Goal: Transaction & Acquisition: Download file/media

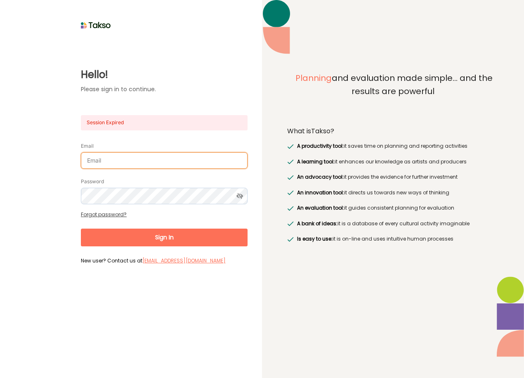
type input "[PERSON_NAME][EMAIL_ADDRESS][DOMAIN_NAME]"
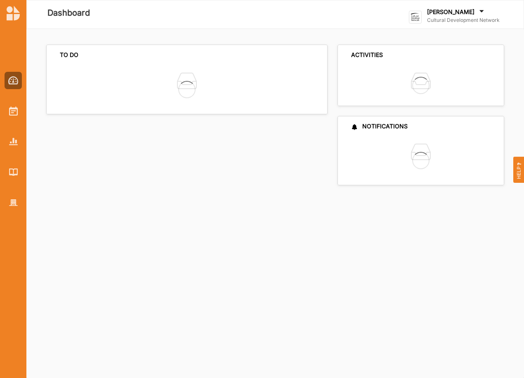
click at [449, 13] on label "[PERSON_NAME]" at bounding box center [450, 11] width 47 height 7
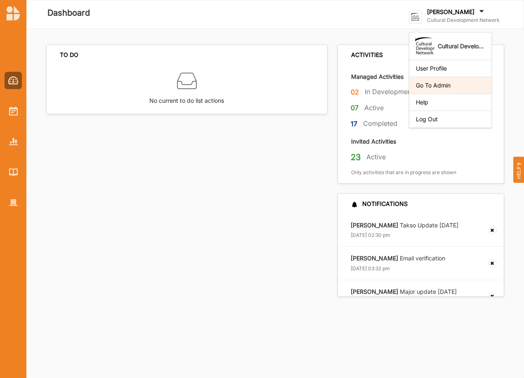
click at [433, 88] on div "Go To Admin" at bounding box center [450, 85] width 69 height 7
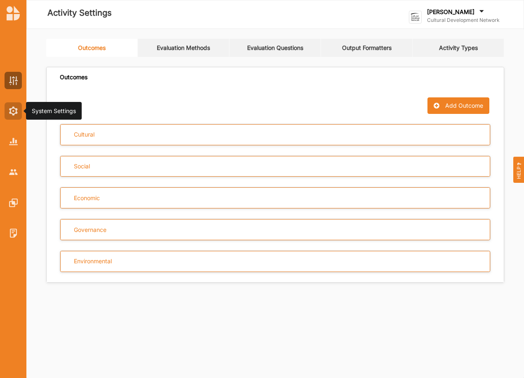
click at [12, 114] on img at bounding box center [13, 111] width 9 height 9
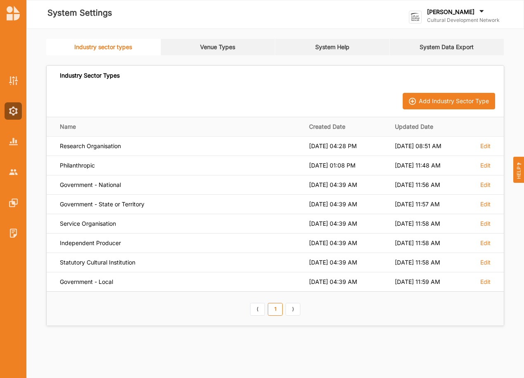
click at [455, 45] on link "System Data Export" at bounding box center [447, 47] width 115 height 17
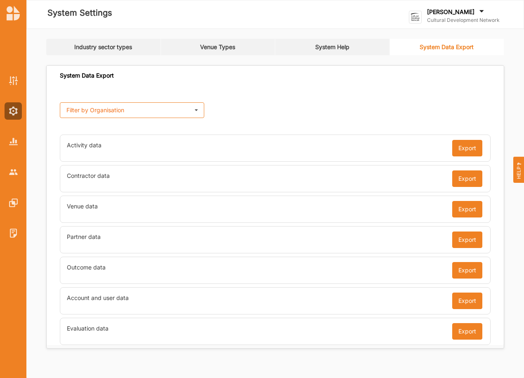
click at [194, 110] on icon at bounding box center [196, 110] width 12 height 15
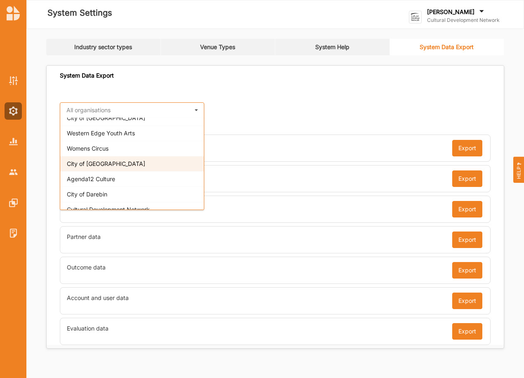
scroll to position [69, 0]
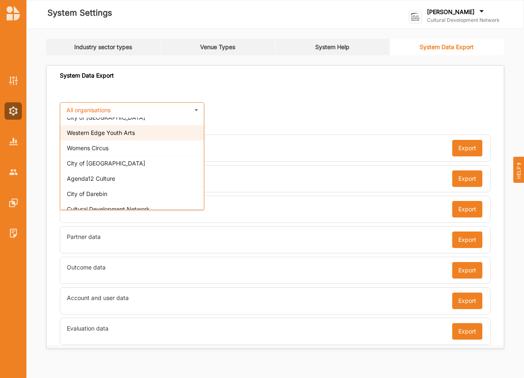
click at [116, 135] on span "Western Edge Youth Arts" at bounding box center [101, 132] width 68 height 7
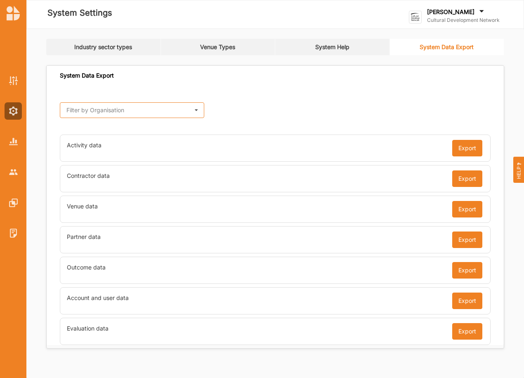
click at [185, 114] on input "text" at bounding box center [133, 111] width 144 height 17
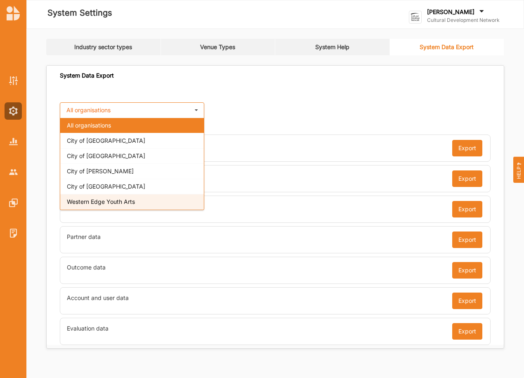
click at [122, 202] on span "Western Edge Youth Arts" at bounding box center [101, 201] width 68 height 7
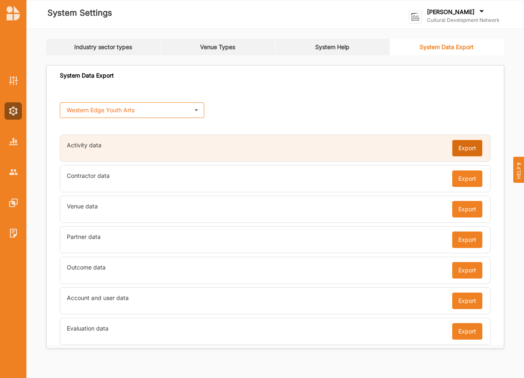
click at [464, 148] on button "Export" at bounding box center [468, 148] width 30 height 17
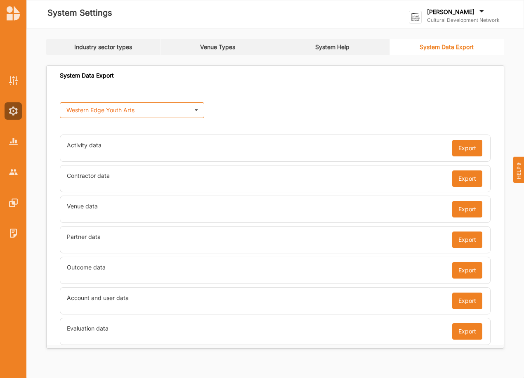
click at [462, 178] on button "Export" at bounding box center [468, 179] width 30 height 17
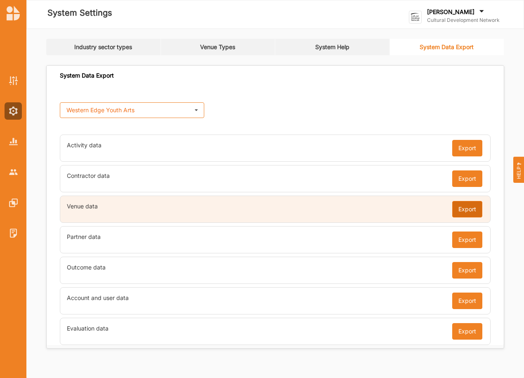
click at [471, 208] on button "Export" at bounding box center [468, 209] width 30 height 17
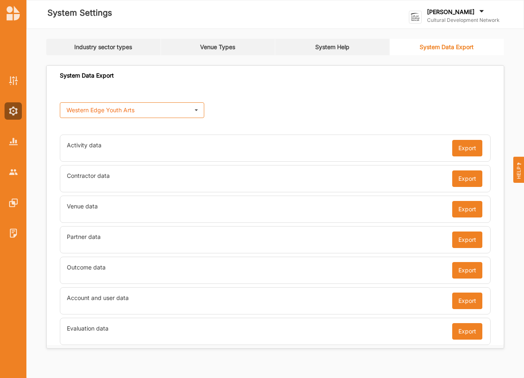
click at [468, 240] on button "Export" at bounding box center [468, 240] width 30 height 17
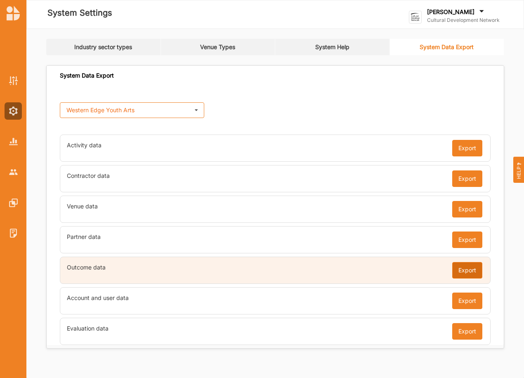
click at [468, 271] on button "Export" at bounding box center [468, 270] width 30 height 17
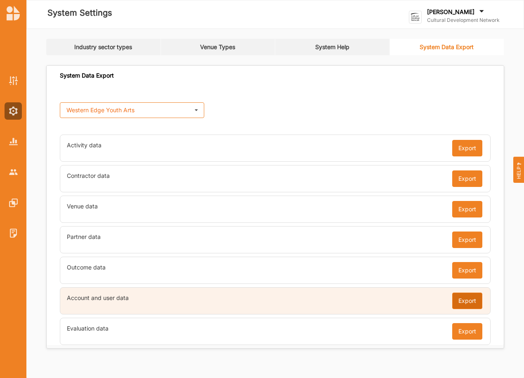
click at [469, 300] on button "Export" at bounding box center [468, 301] width 30 height 17
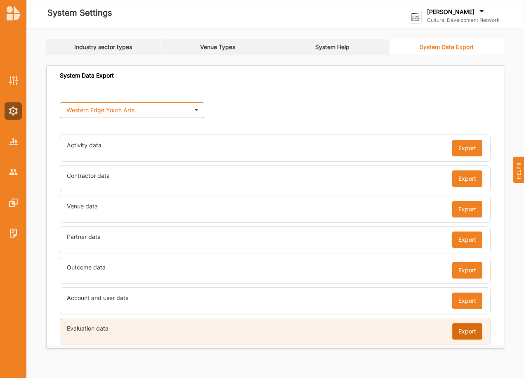
click at [469, 332] on button "Export" at bounding box center [468, 331] width 30 height 17
